Goal: Ask a question

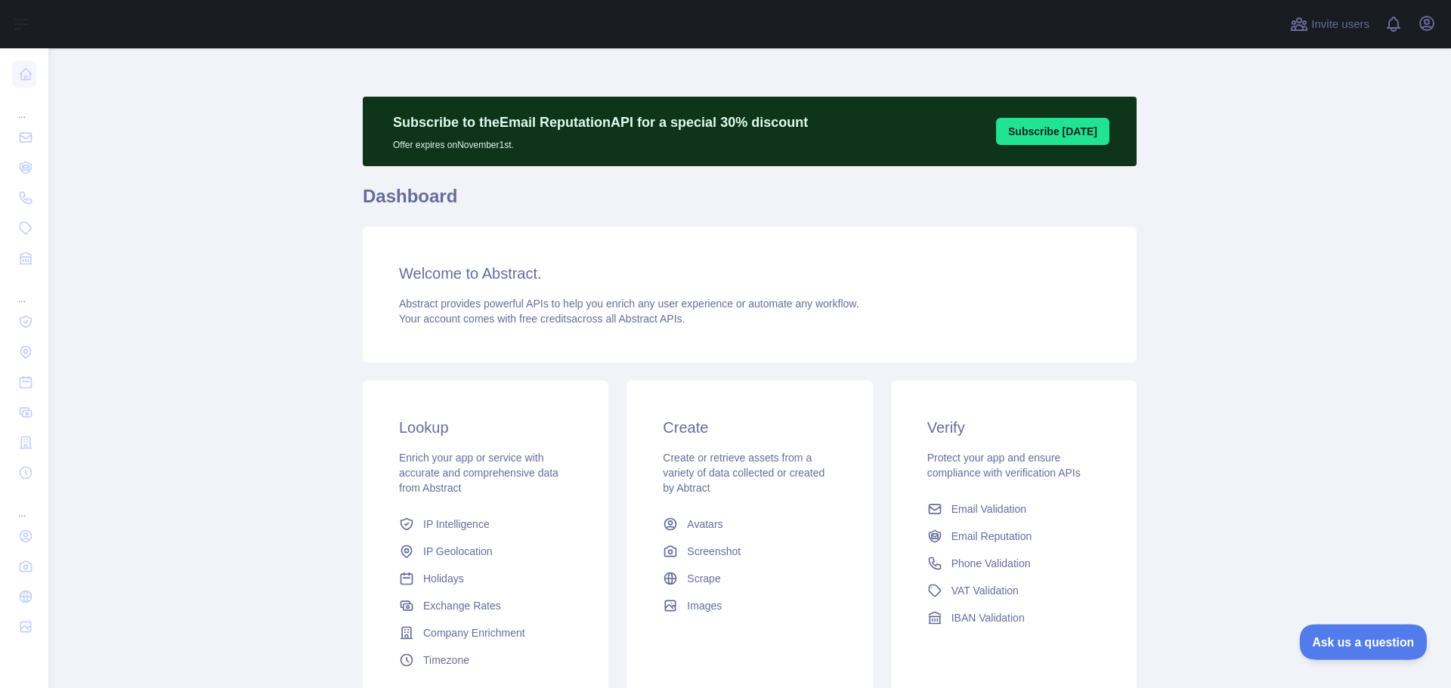
click at [1350, 638] on span "Ask us a question" at bounding box center [1355, 640] width 113 height 11
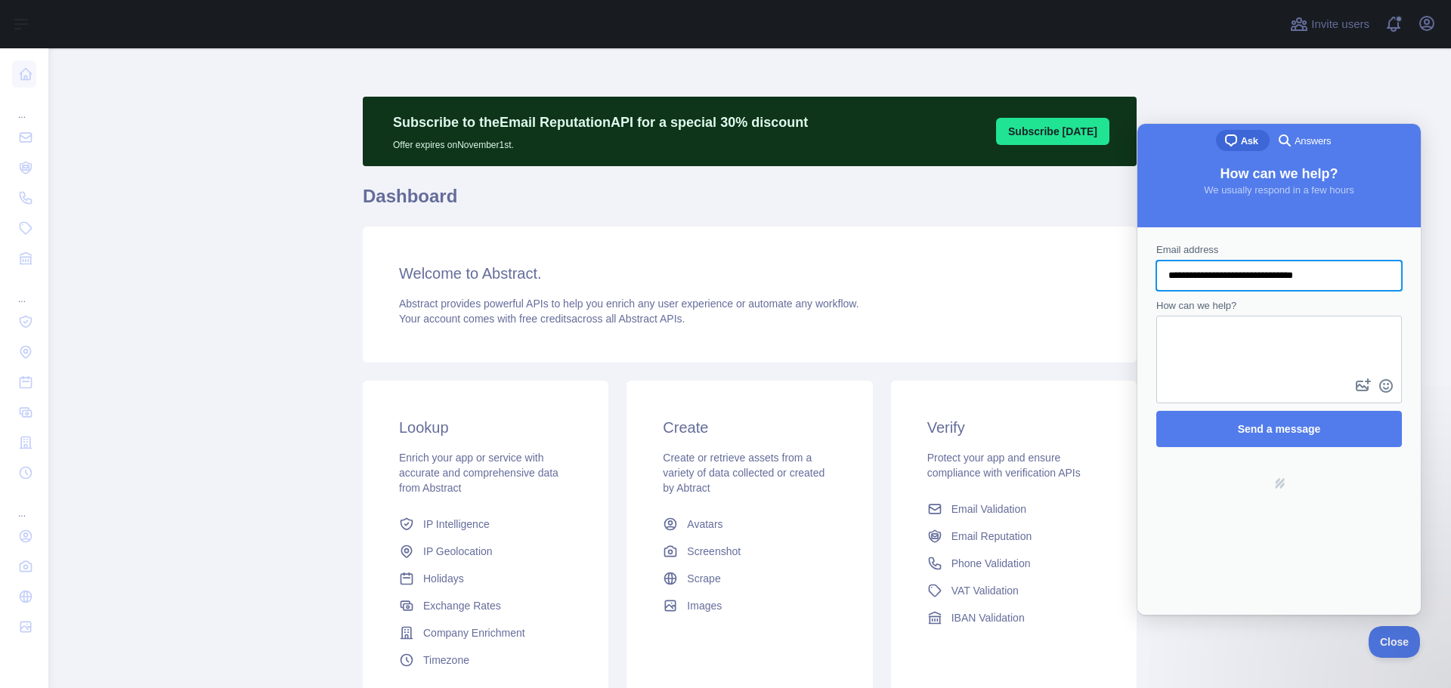
type input "**********"
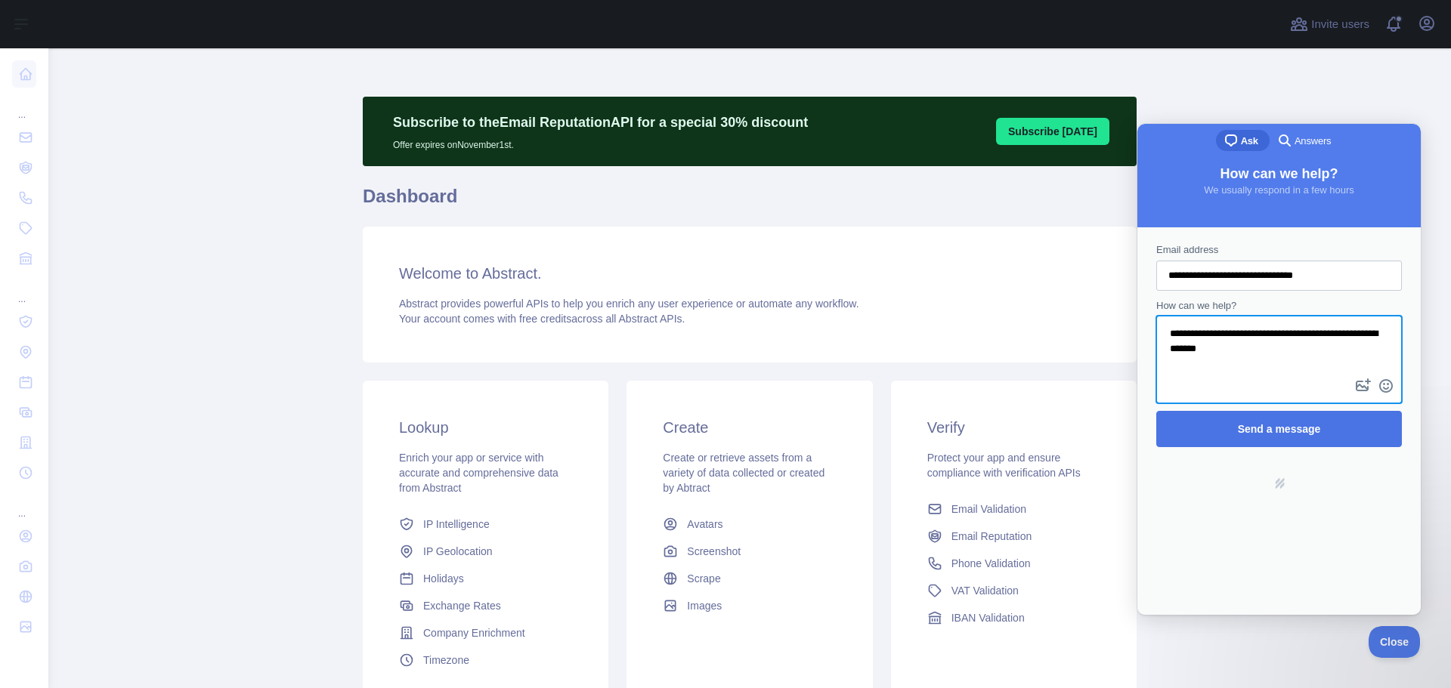
type textarea "**********"
click at [1271, 419] on span "Send a message" at bounding box center [1279, 429] width 212 height 35
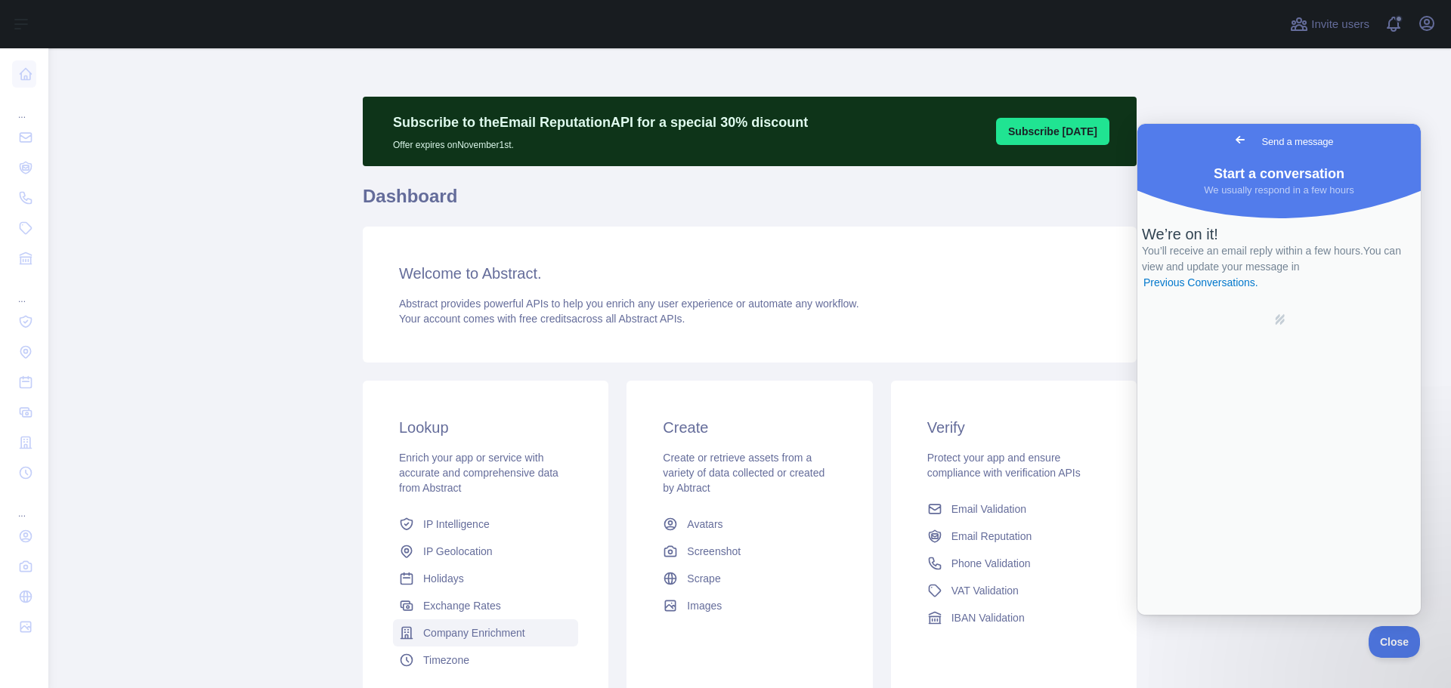
click at [489, 640] on span "Company Enrichment" at bounding box center [474, 633] width 102 height 15
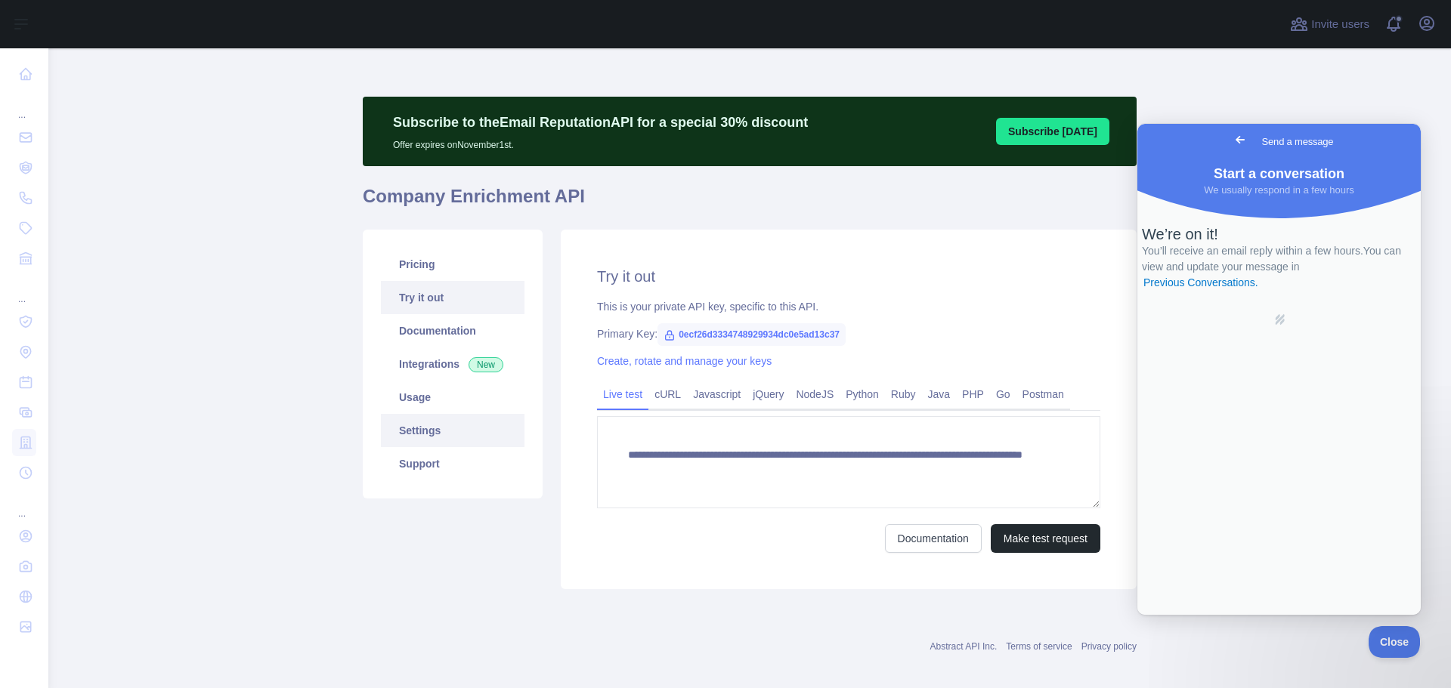
click at [425, 432] on link "Settings" at bounding box center [453, 430] width 144 height 33
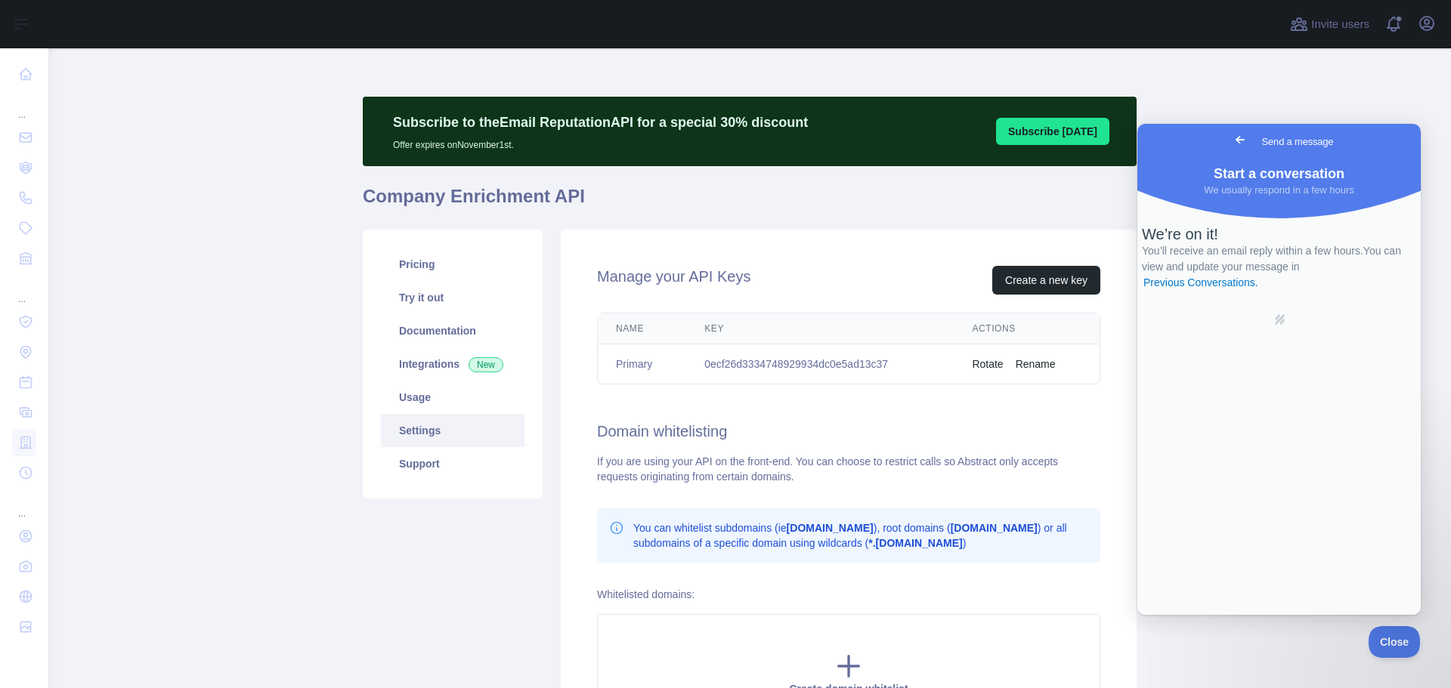
scroll to position [193, 0]
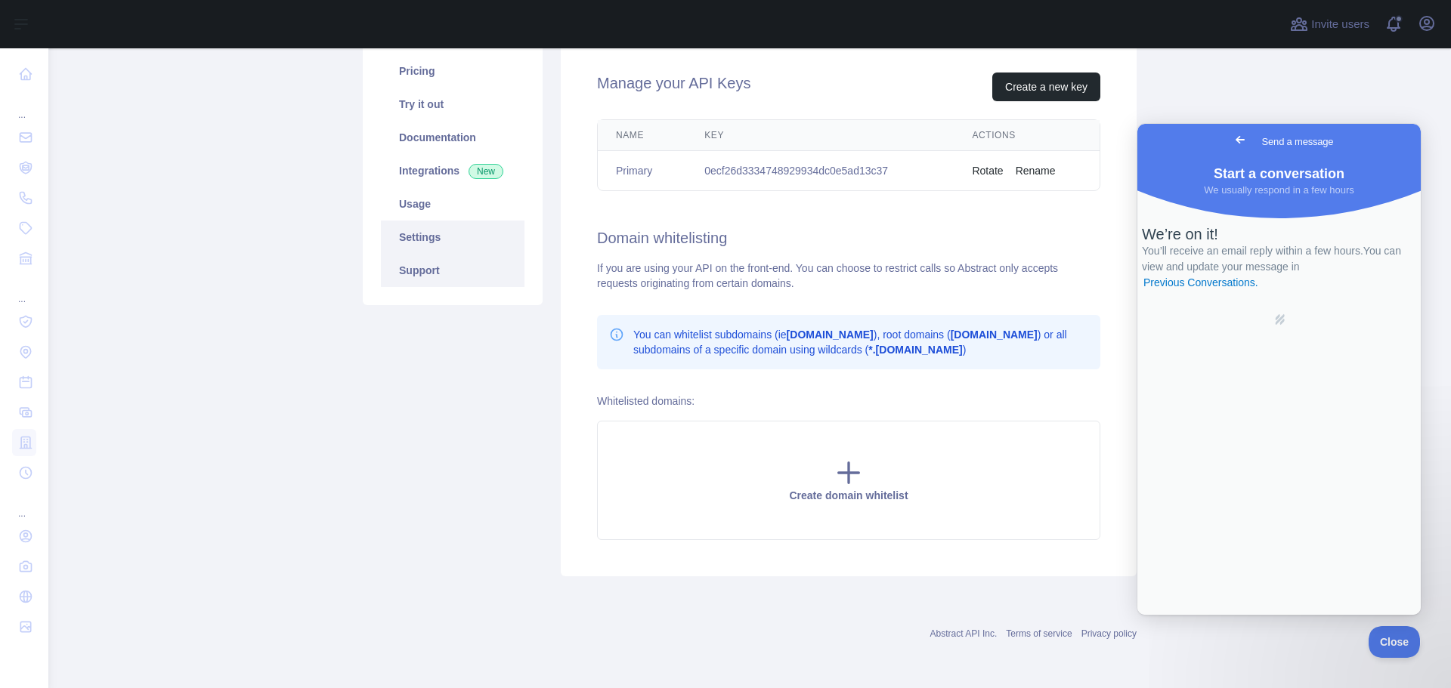
click at [413, 274] on link "Support" at bounding box center [453, 270] width 144 height 33
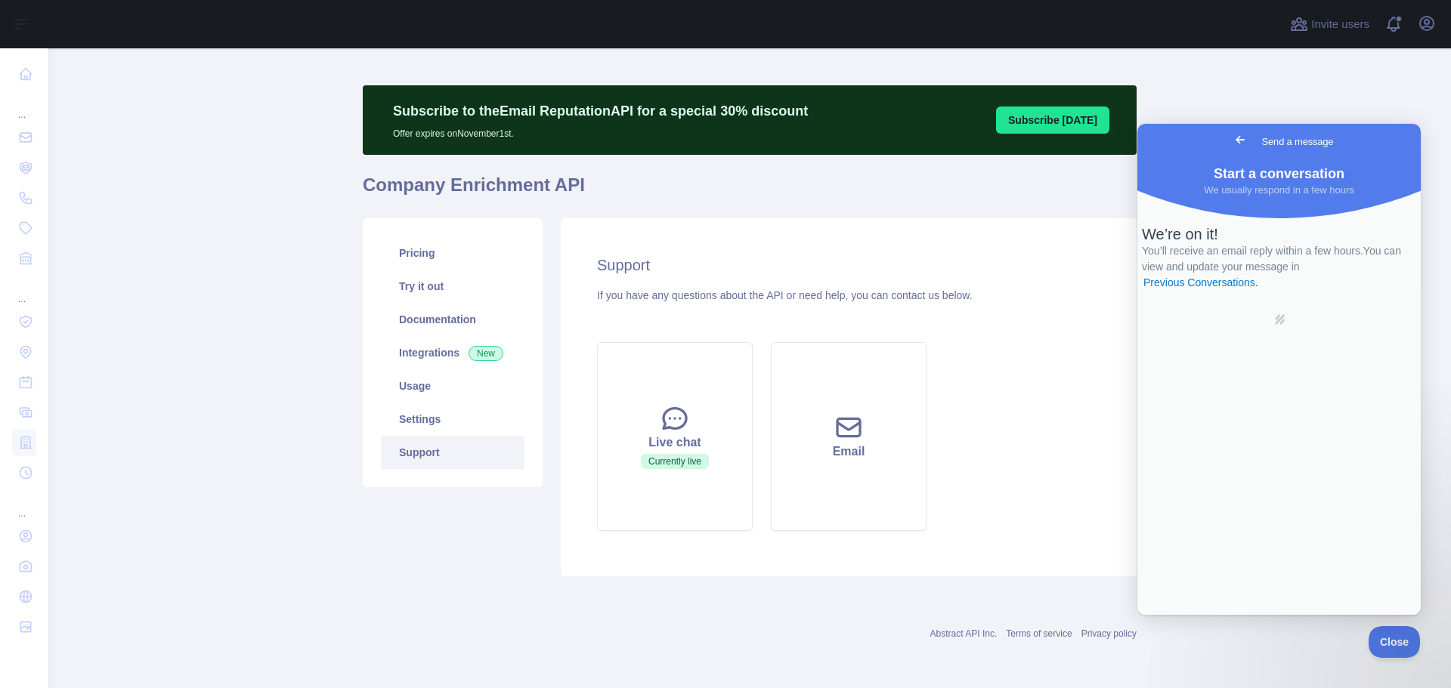
scroll to position [11, 0]
click at [667, 428] on icon at bounding box center [674, 419] width 23 height 20
click at [671, 459] on span "Currently live" at bounding box center [675, 461] width 68 height 15
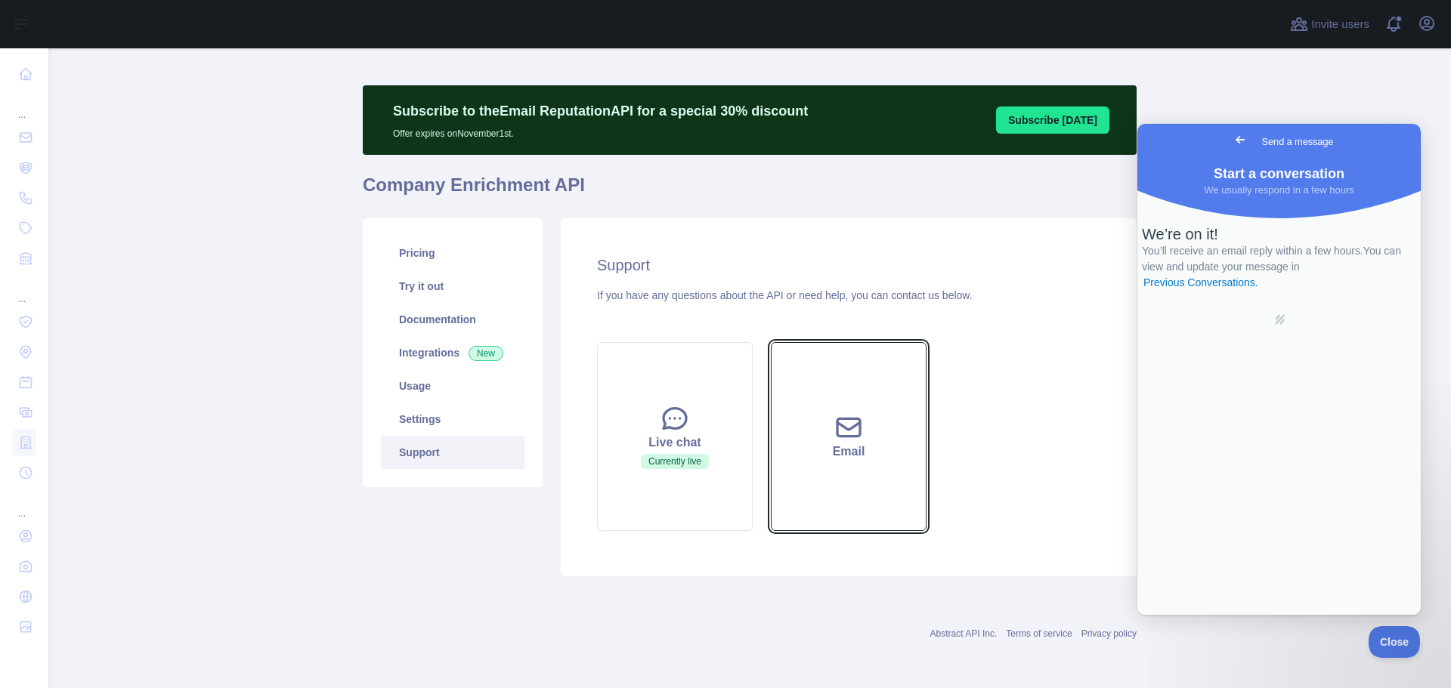
click at [859, 436] on button "Email" at bounding box center [849, 436] width 156 height 189
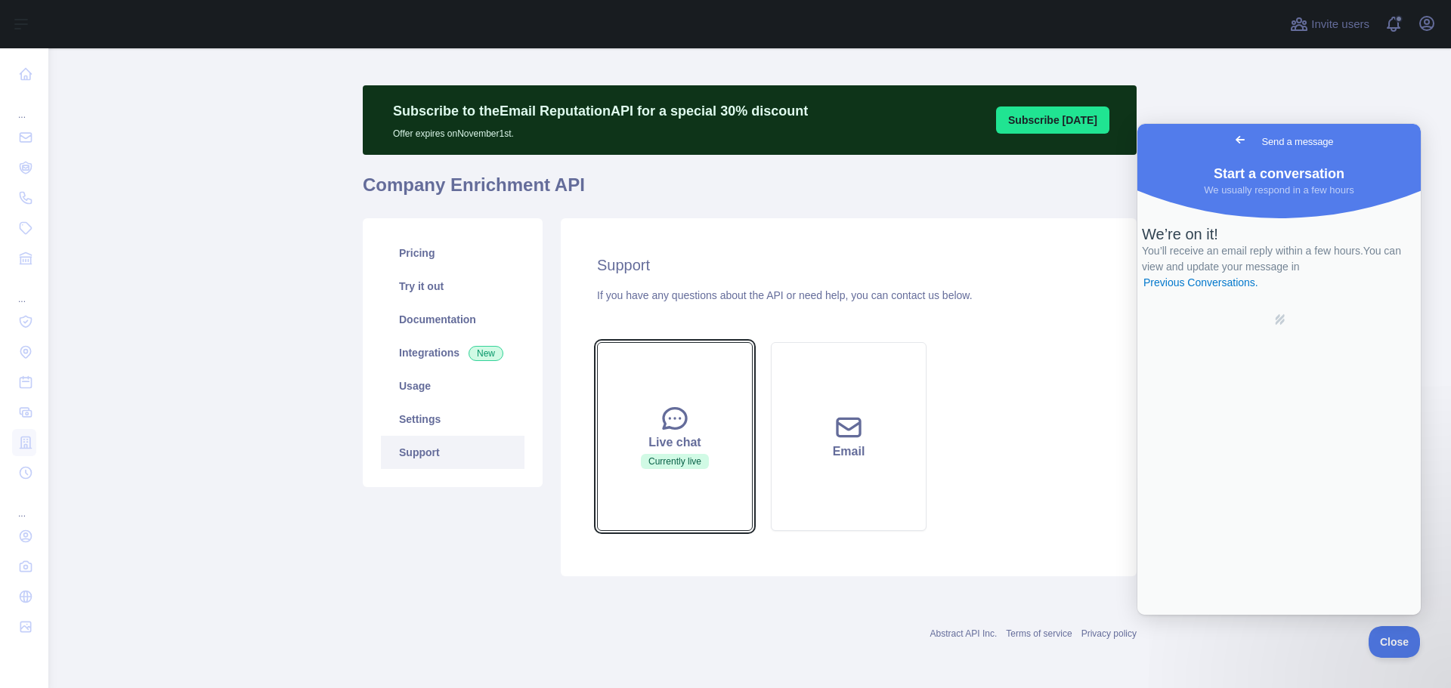
click at [700, 431] on button "Live chat Currently live" at bounding box center [675, 436] width 156 height 189
click at [1231, 144] on span "Go back" at bounding box center [1240, 140] width 18 height 18
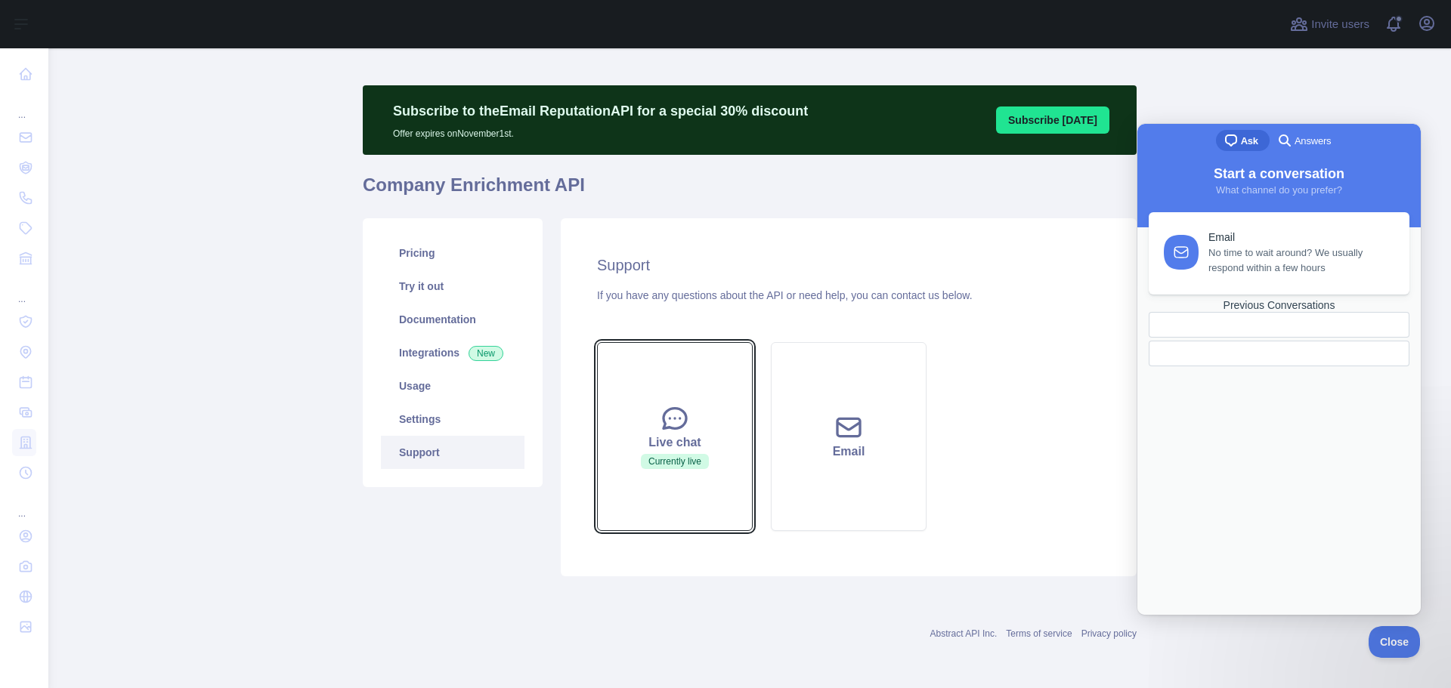
click at [666, 440] on div "Live chat" at bounding box center [675, 443] width 118 height 18
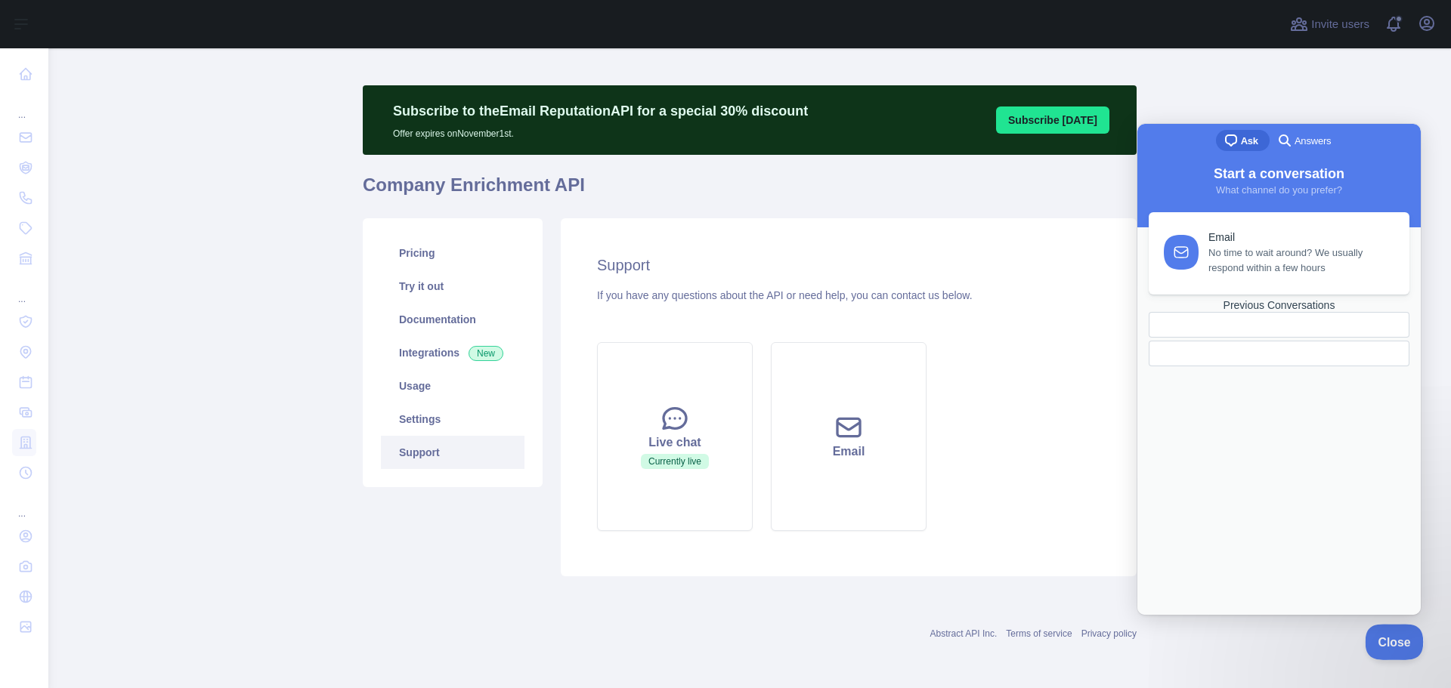
click at [1382, 642] on span "Close" at bounding box center [1390, 640] width 51 height 11
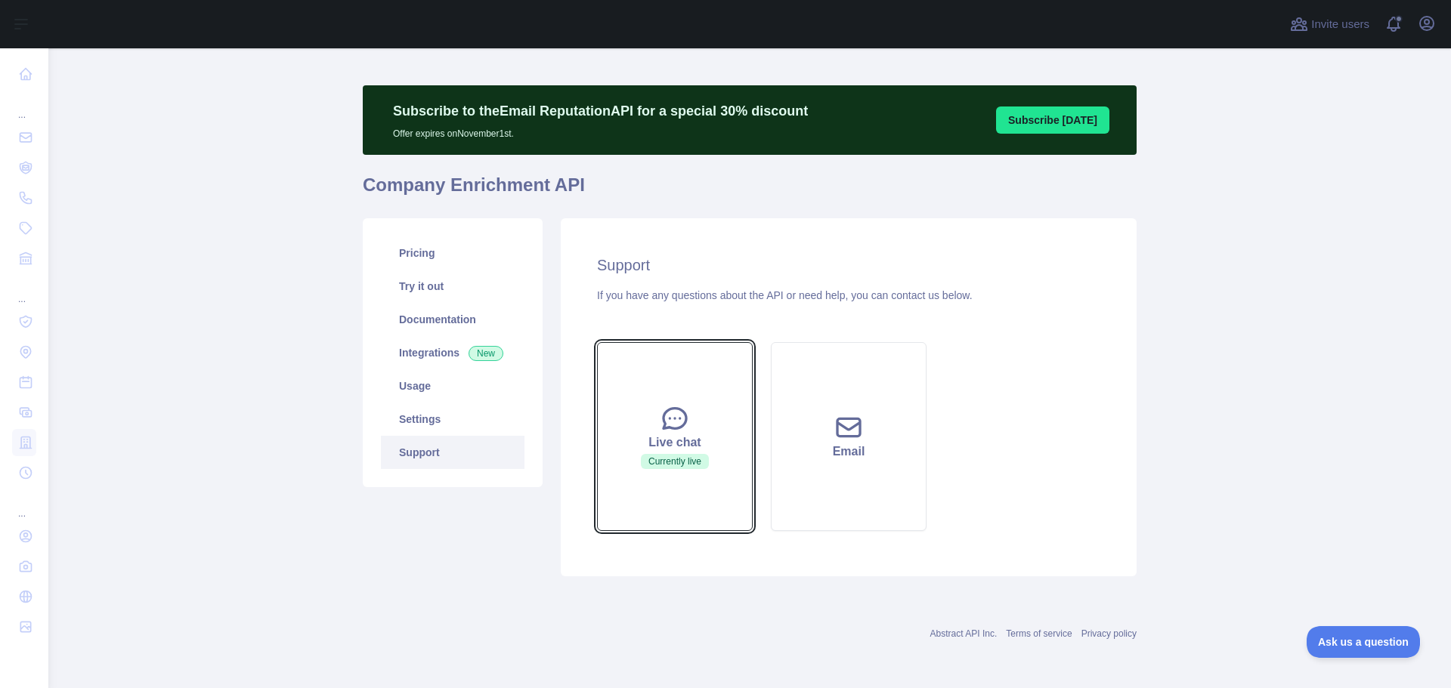
click at [697, 410] on button "Live chat Currently live" at bounding box center [675, 436] width 156 height 189
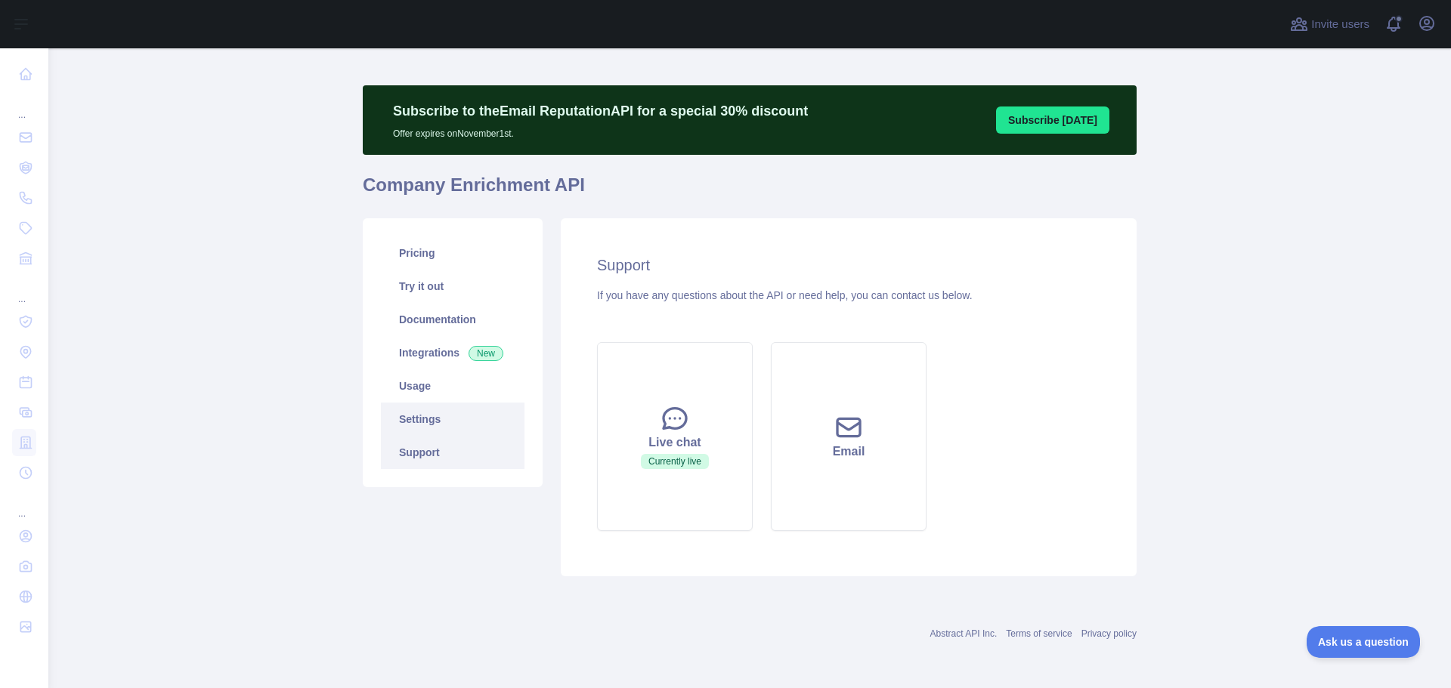
click at [447, 425] on link "Settings" at bounding box center [453, 419] width 144 height 33
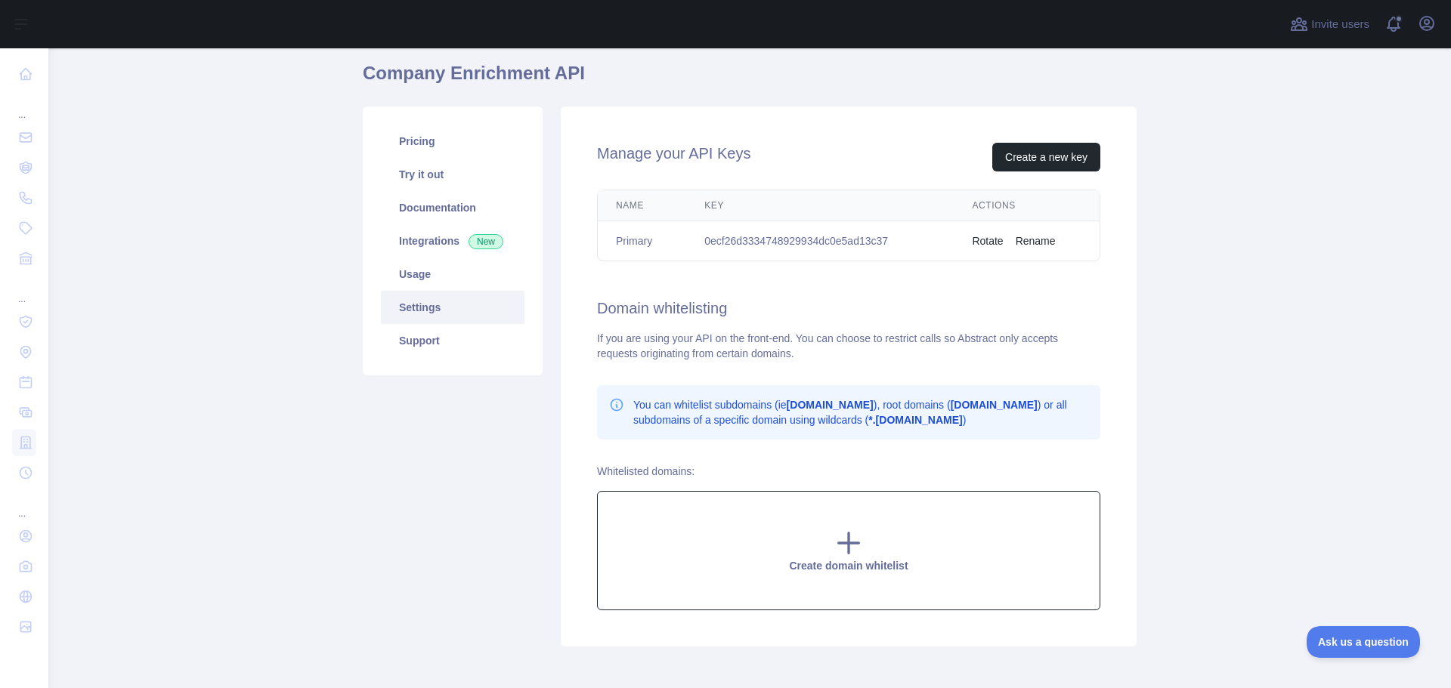
scroll to position [193, 0]
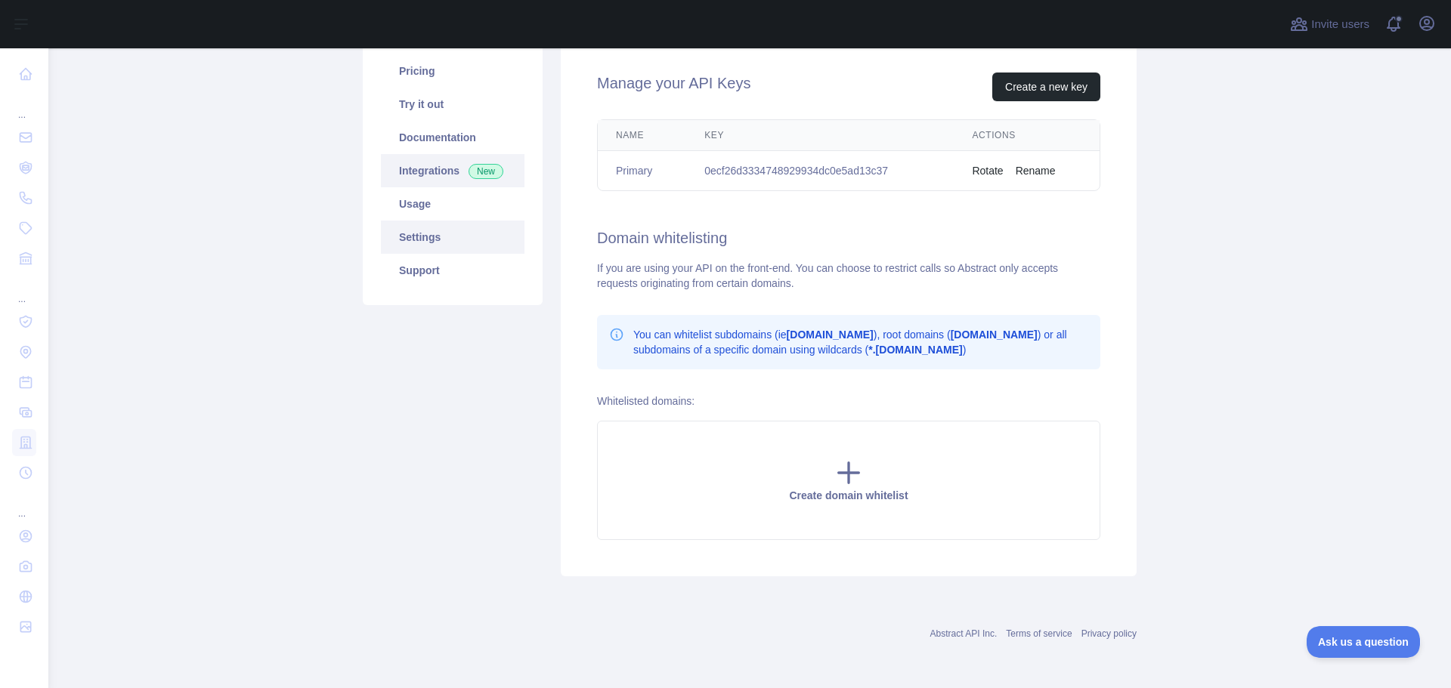
click at [422, 169] on link "Integrations New" at bounding box center [453, 170] width 144 height 33
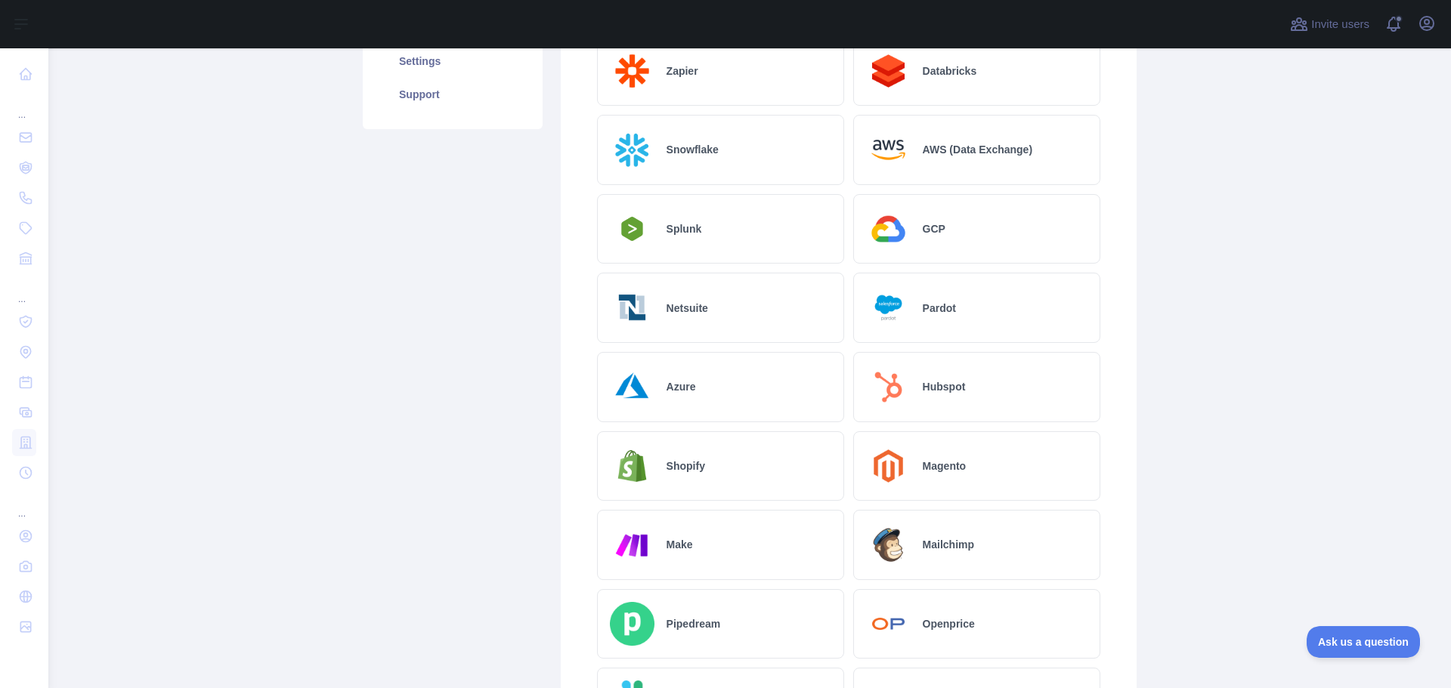
scroll to position [726, 0]
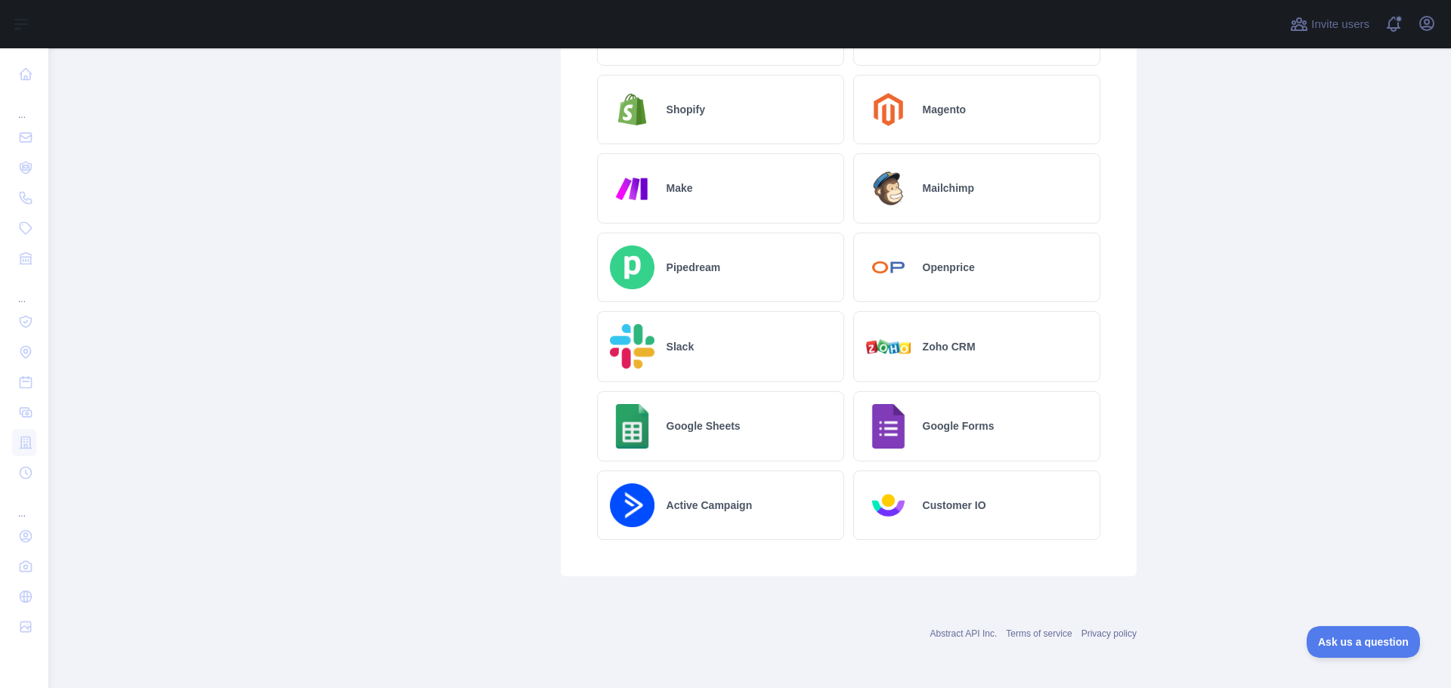
click at [726, 421] on h2 "Google Sheets" at bounding box center [704, 426] width 74 height 15
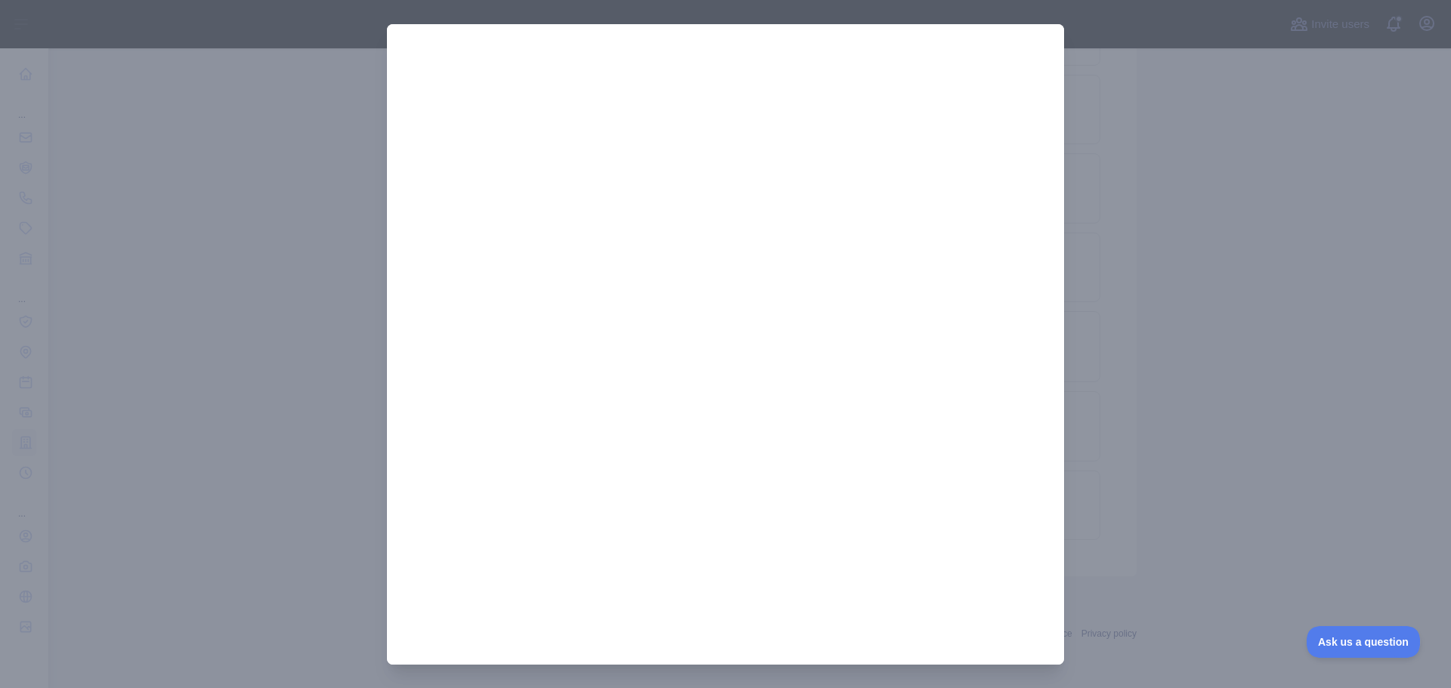
scroll to position [1, 0]
